Goal: Task Accomplishment & Management: Complete application form

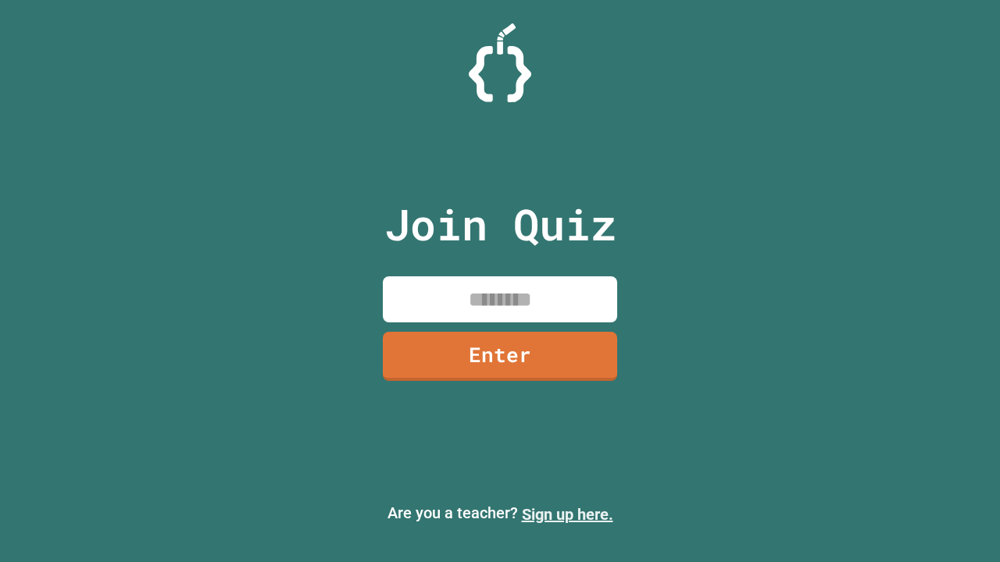
click at [567, 515] on link "Sign up here." at bounding box center [567, 514] width 91 height 19
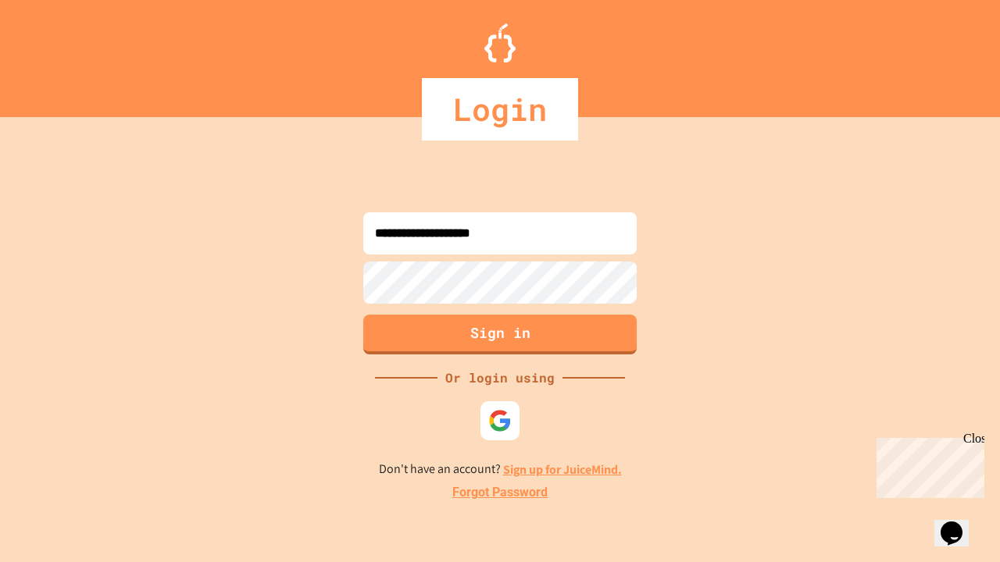
type input "**********"
